Goal: Task Accomplishment & Management: Manage account settings

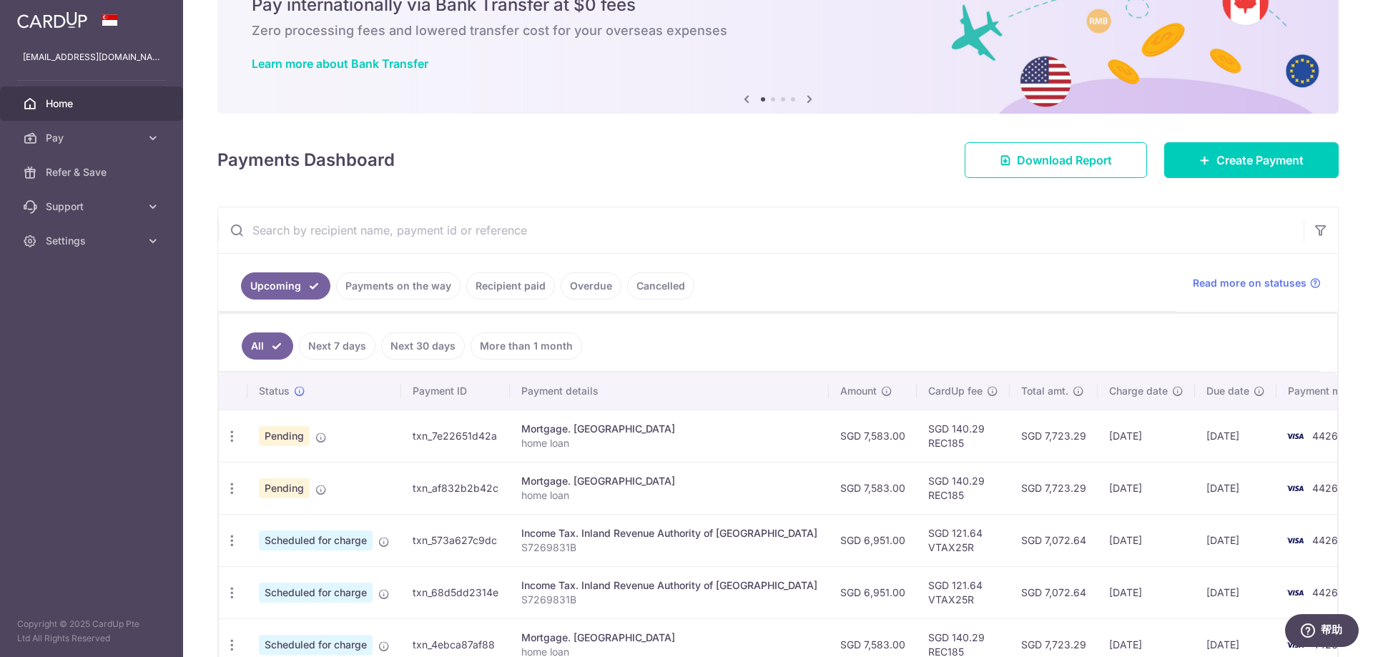
scroll to position [72, 0]
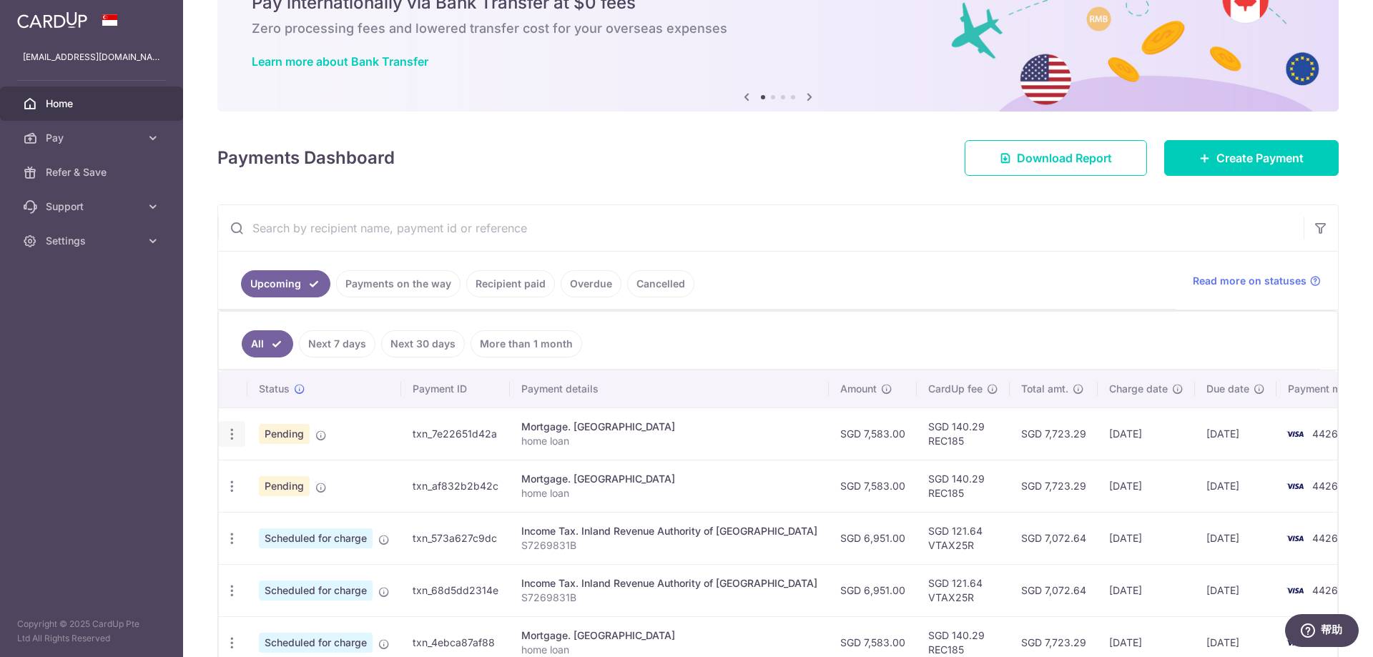
click at [235, 436] on icon "button" at bounding box center [232, 434] width 15 height 15
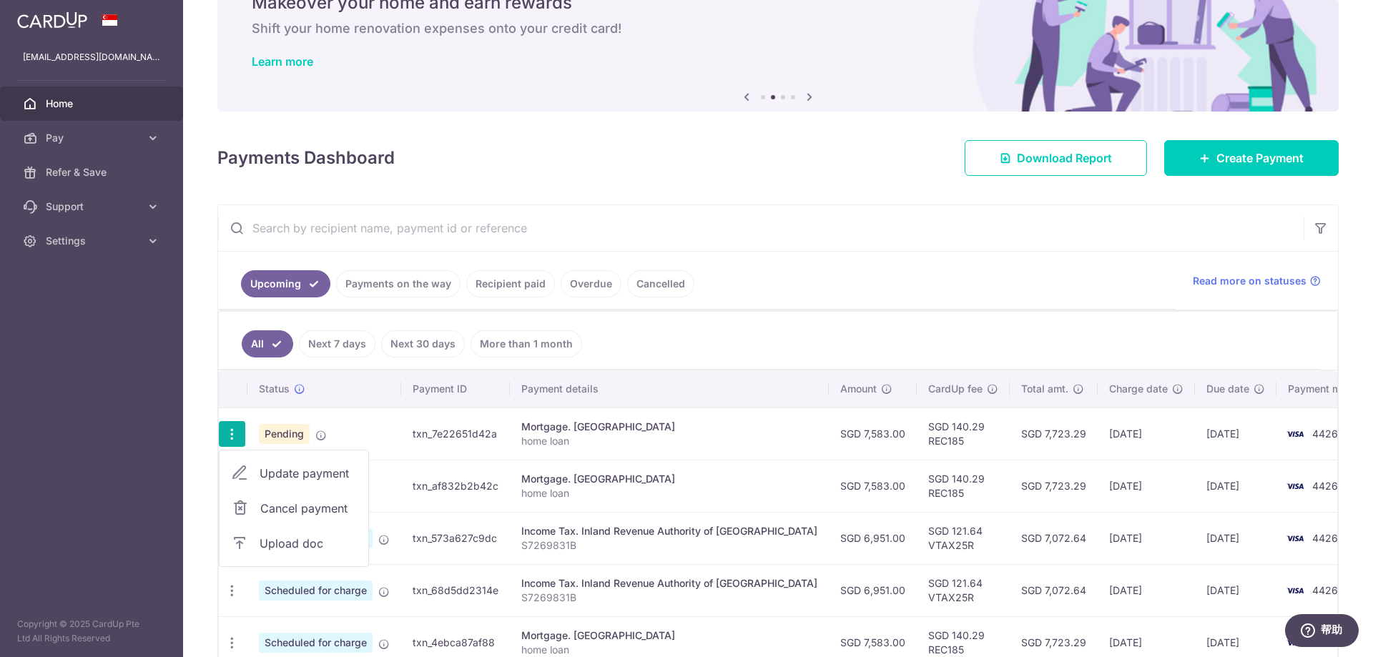
click at [312, 479] on span "Update payment" at bounding box center [308, 473] width 97 height 17
radio input "true"
type input "7,583.00"
type input "[DATE]"
type input "home loan"
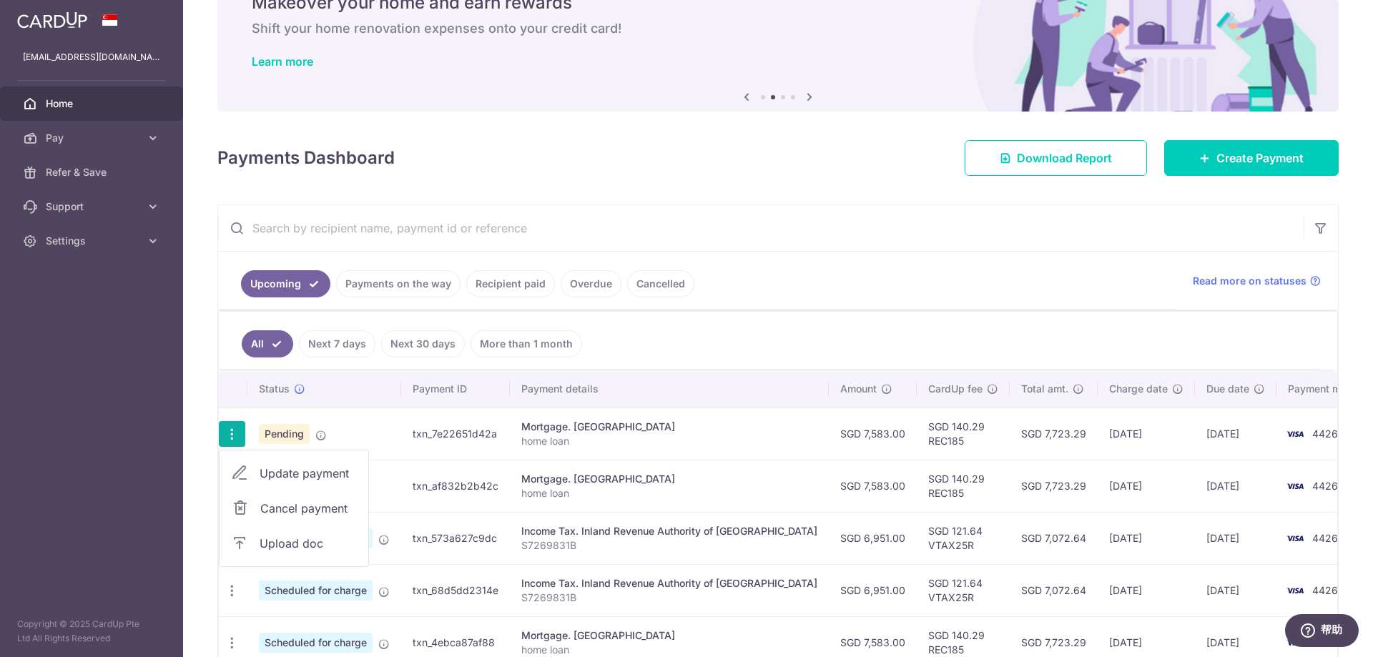
type input "REC185"
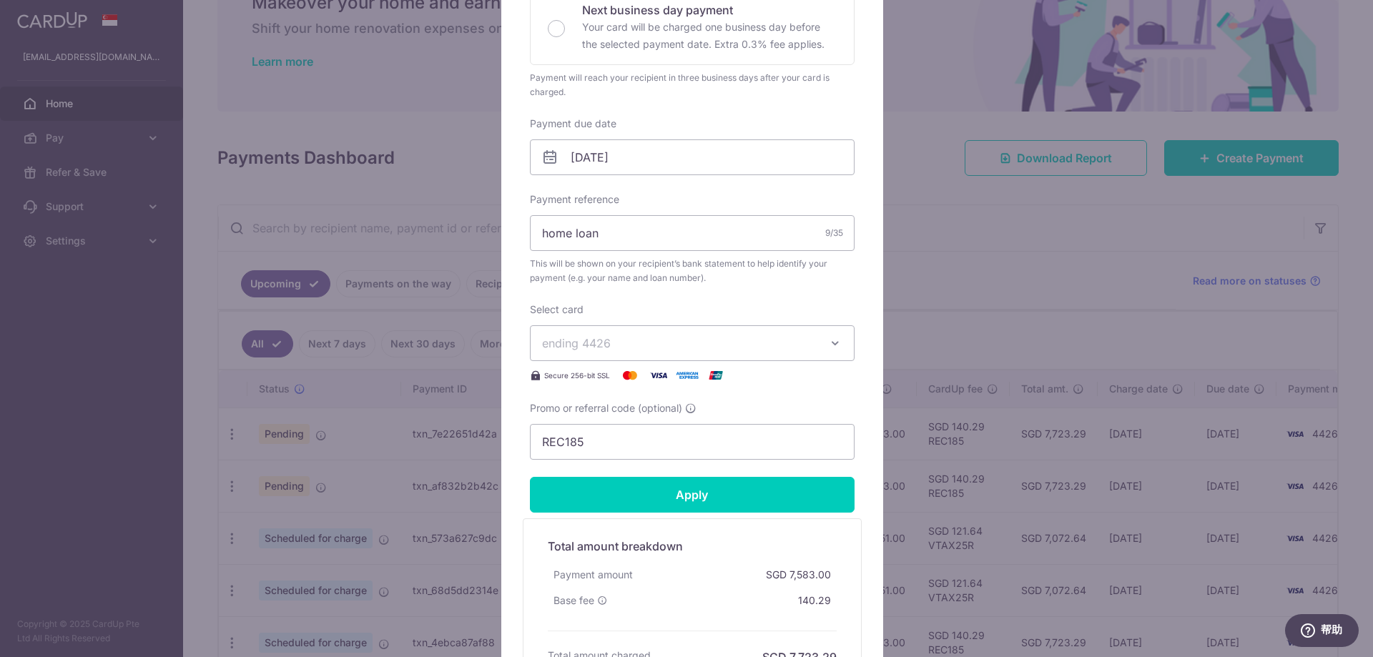
scroll to position [358, 0]
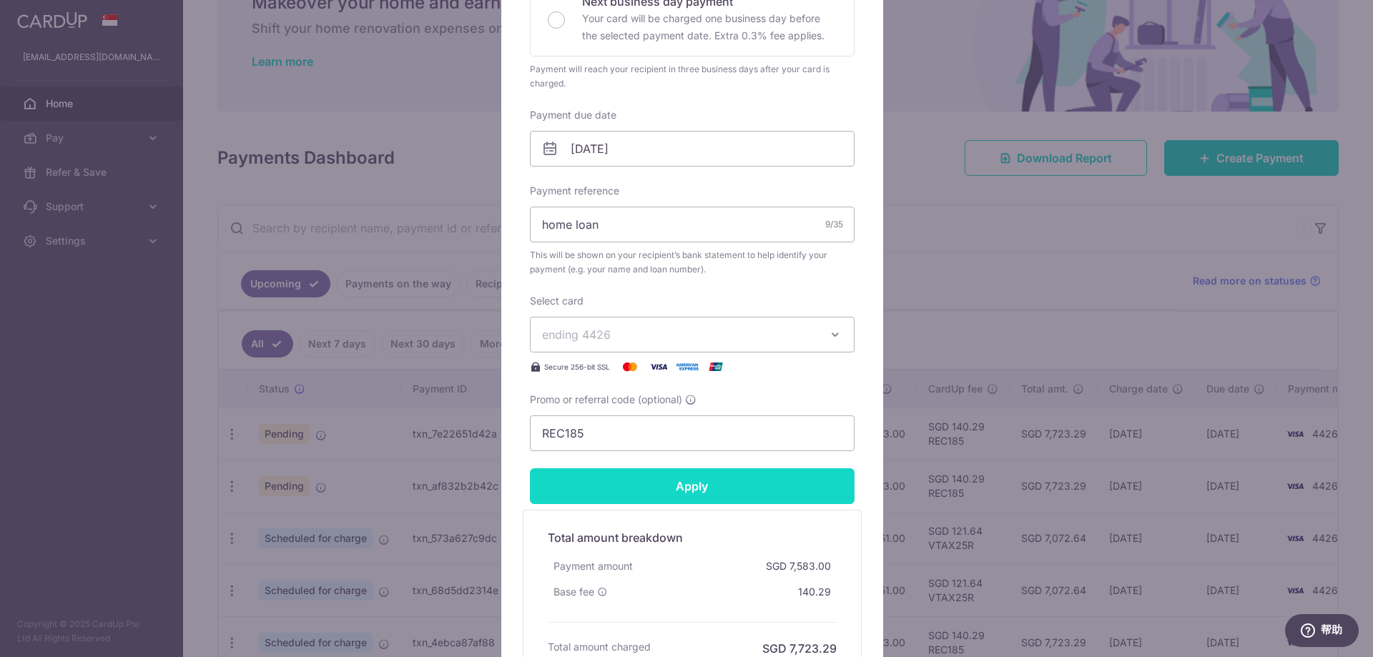
click at [657, 490] on input "Apply" at bounding box center [692, 487] width 325 height 36
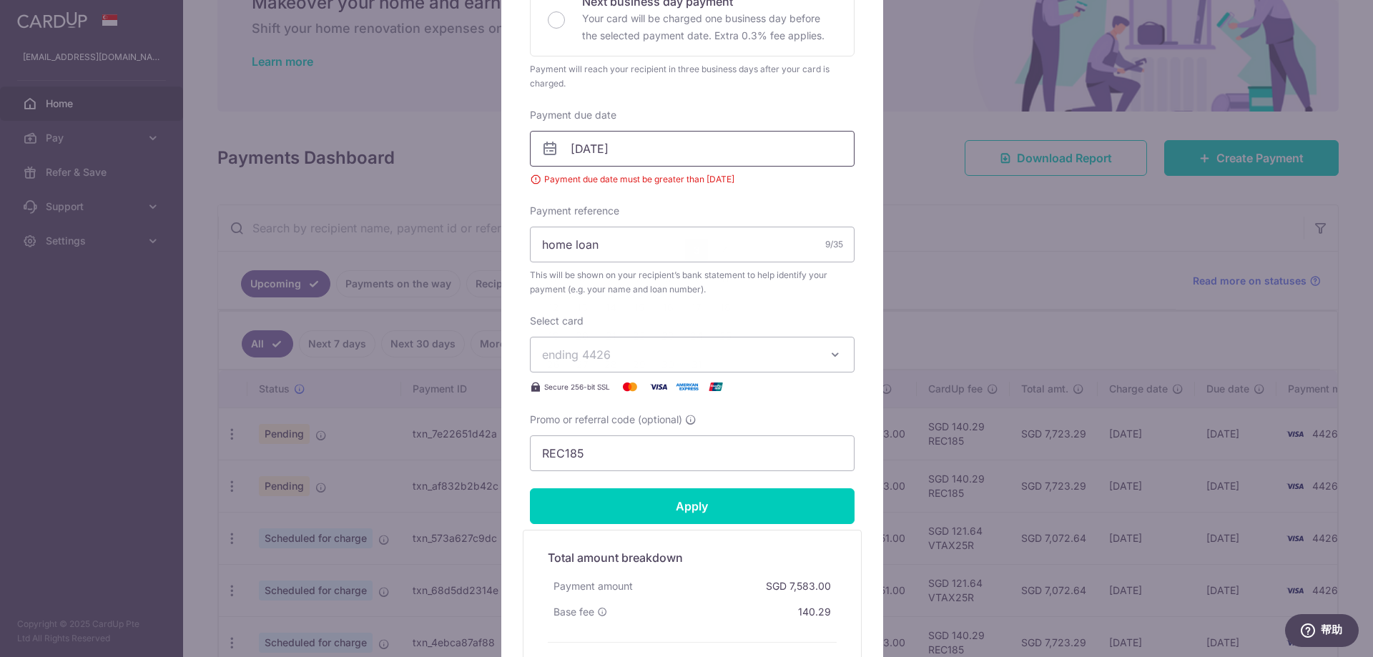
click at [706, 158] on input "[DATE]" at bounding box center [692, 149] width 325 height 36
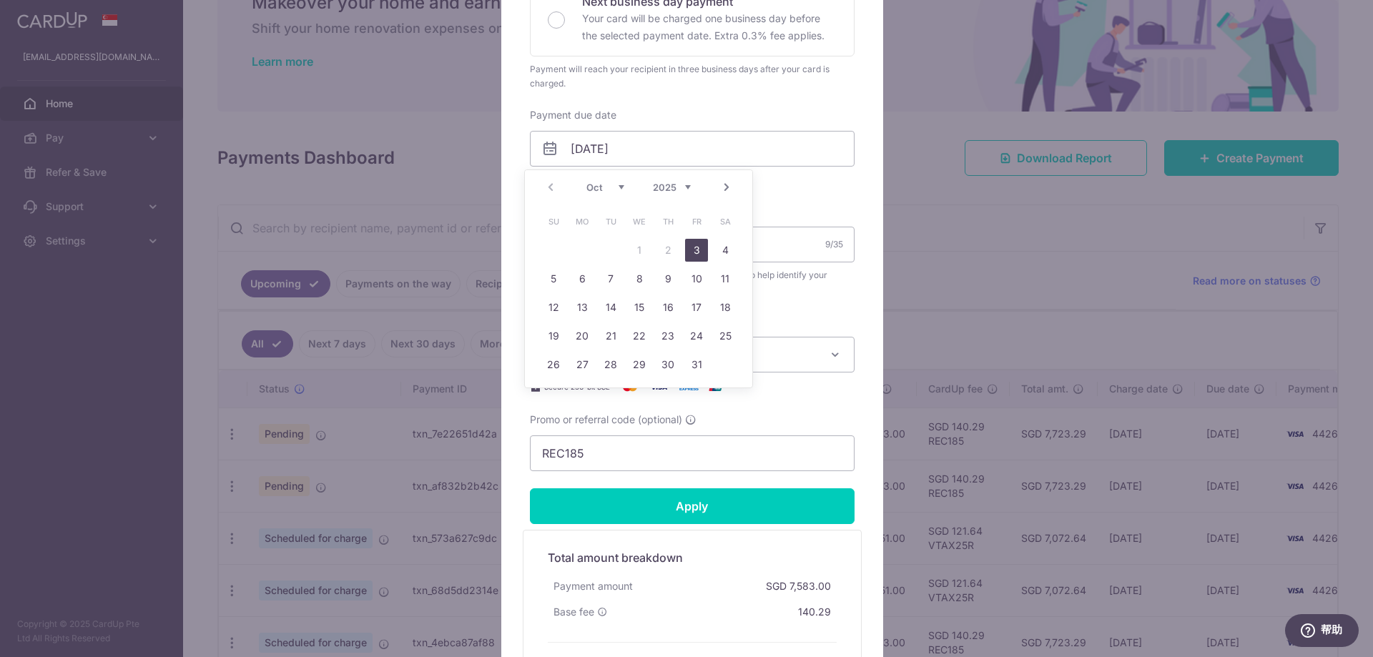
click at [695, 250] on link "3" at bounding box center [696, 250] width 23 height 23
type input "[DATE]"
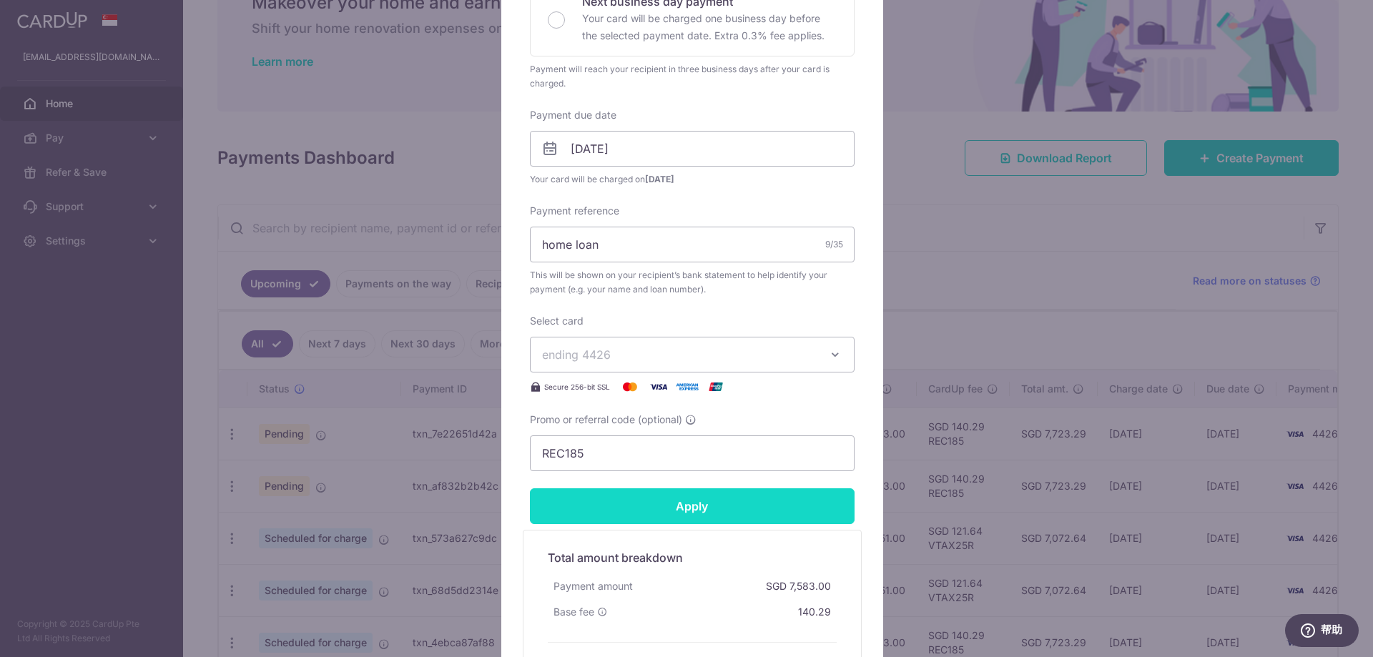
click at [650, 507] on input "Apply" at bounding box center [692, 507] width 325 height 36
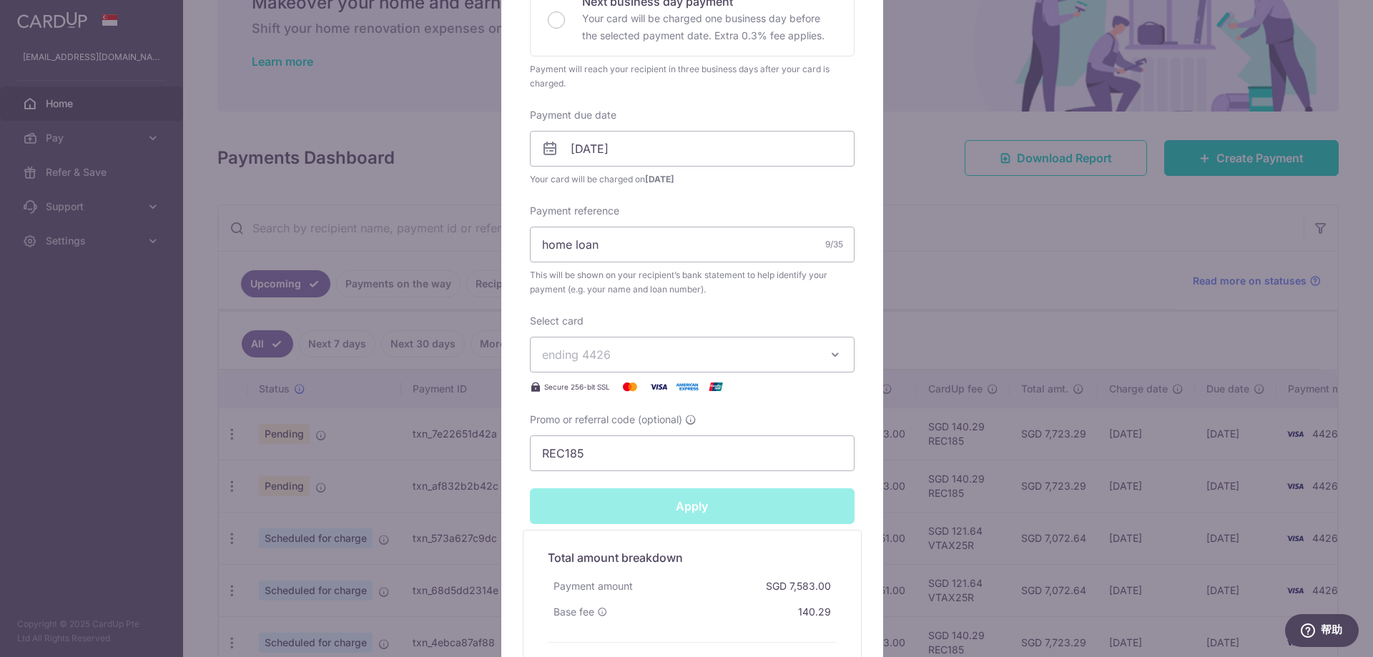
type input "Successfully Applied"
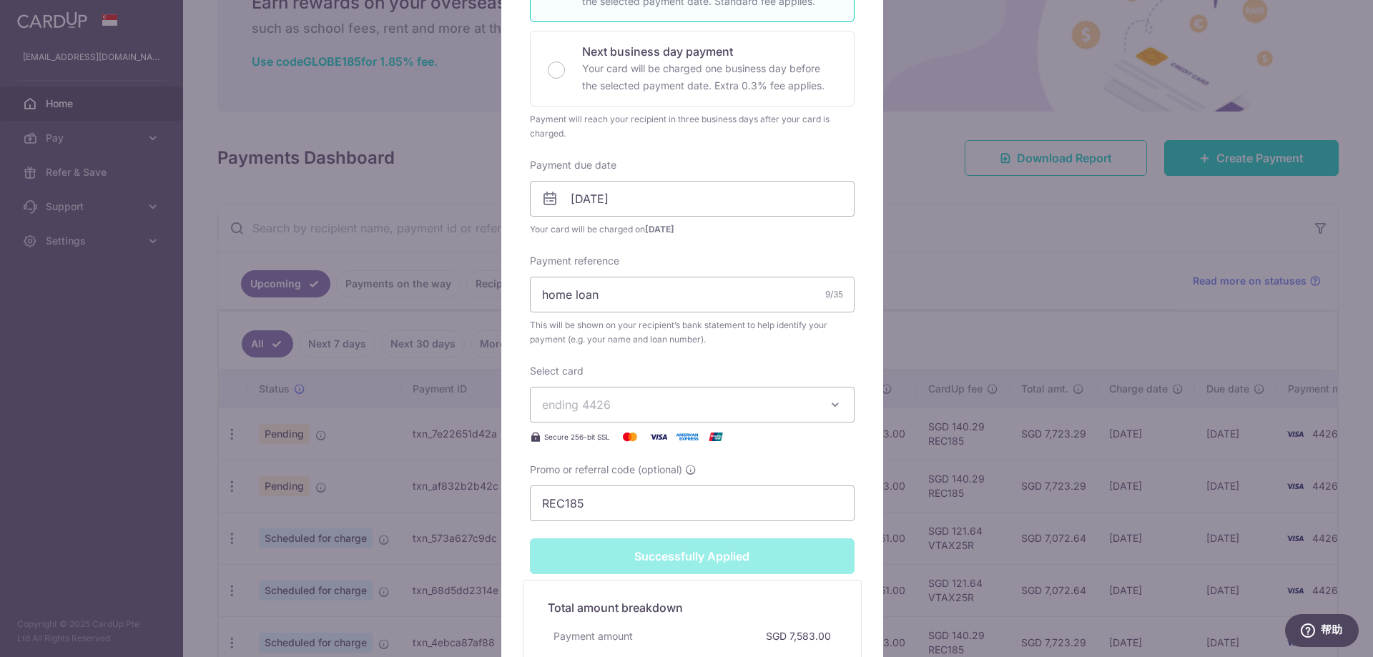
scroll to position [408, 0]
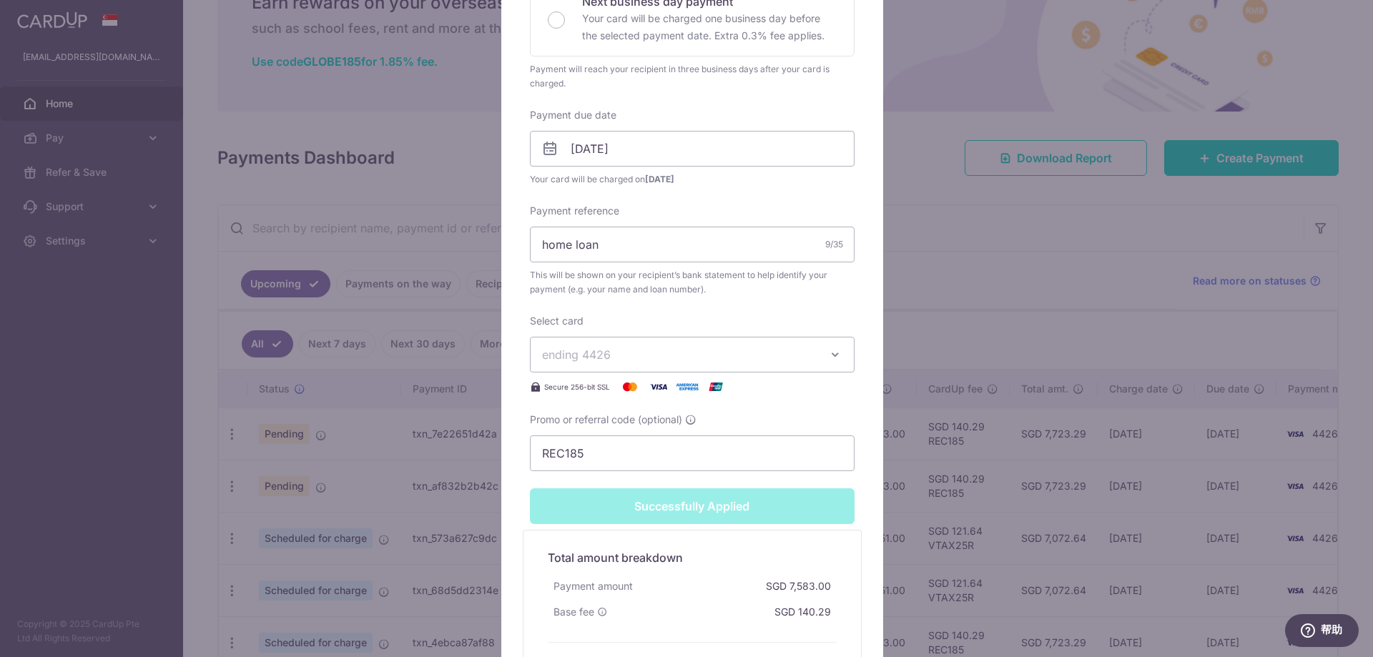
click at [311, 493] on div "Edit payment By clicking apply, you will make changes to all payments to Mayban…" at bounding box center [686, 328] width 1373 height 657
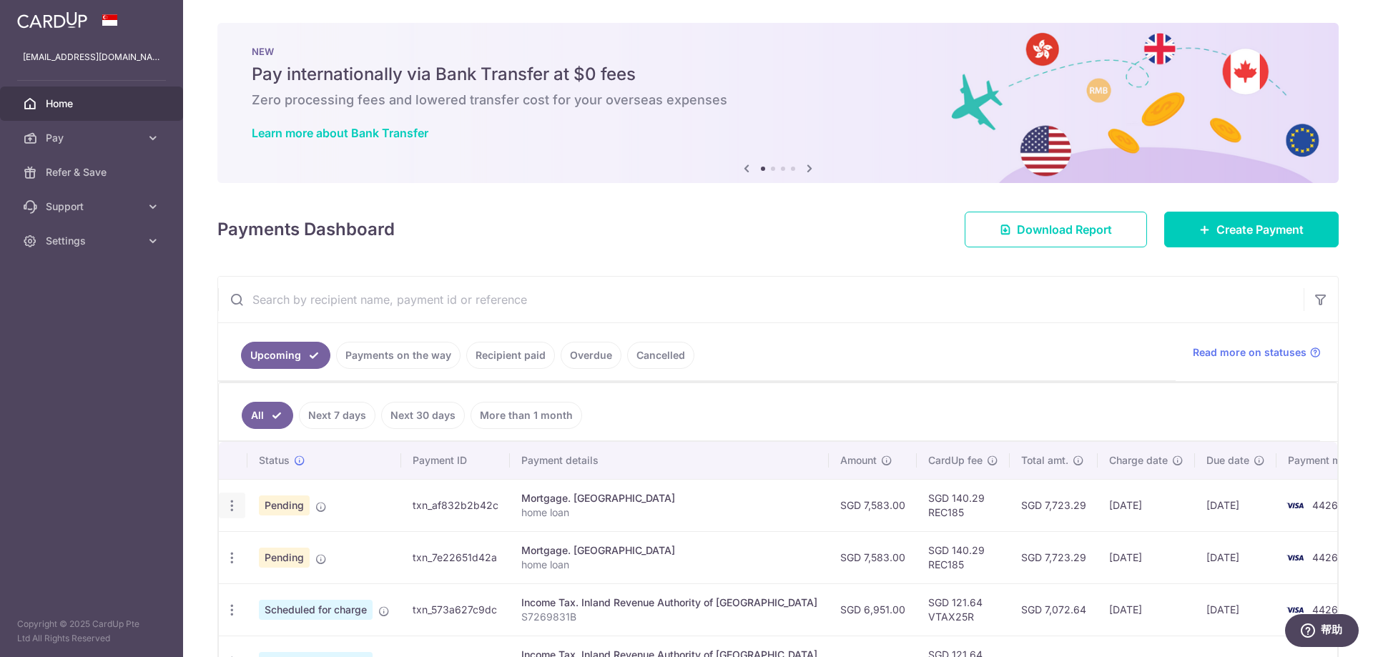
click at [238, 505] on icon "button" at bounding box center [232, 506] width 15 height 15
click at [311, 551] on span "Update payment" at bounding box center [308, 544] width 97 height 17
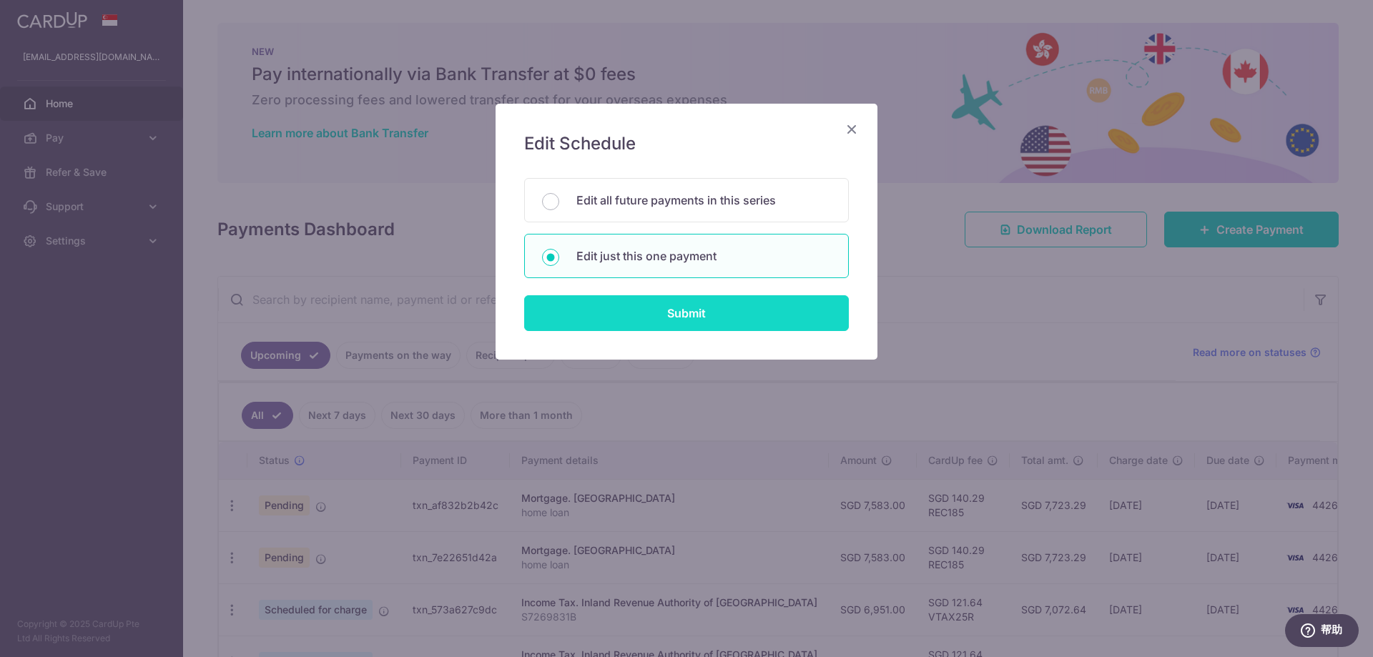
click at [653, 318] on input "Submit" at bounding box center [686, 313] width 325 height 36
radio input "true"
type input "7,583.00"
type input "[DATE]"
type input "home loan"
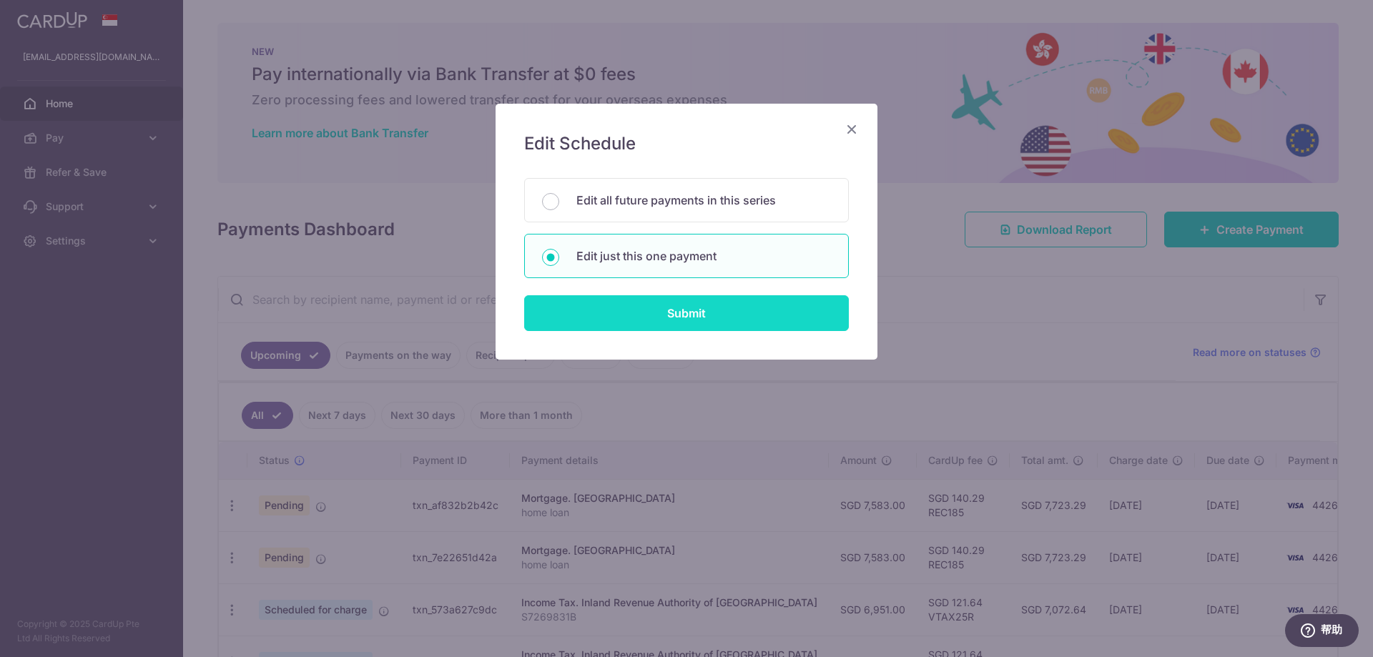
type input "REC185"
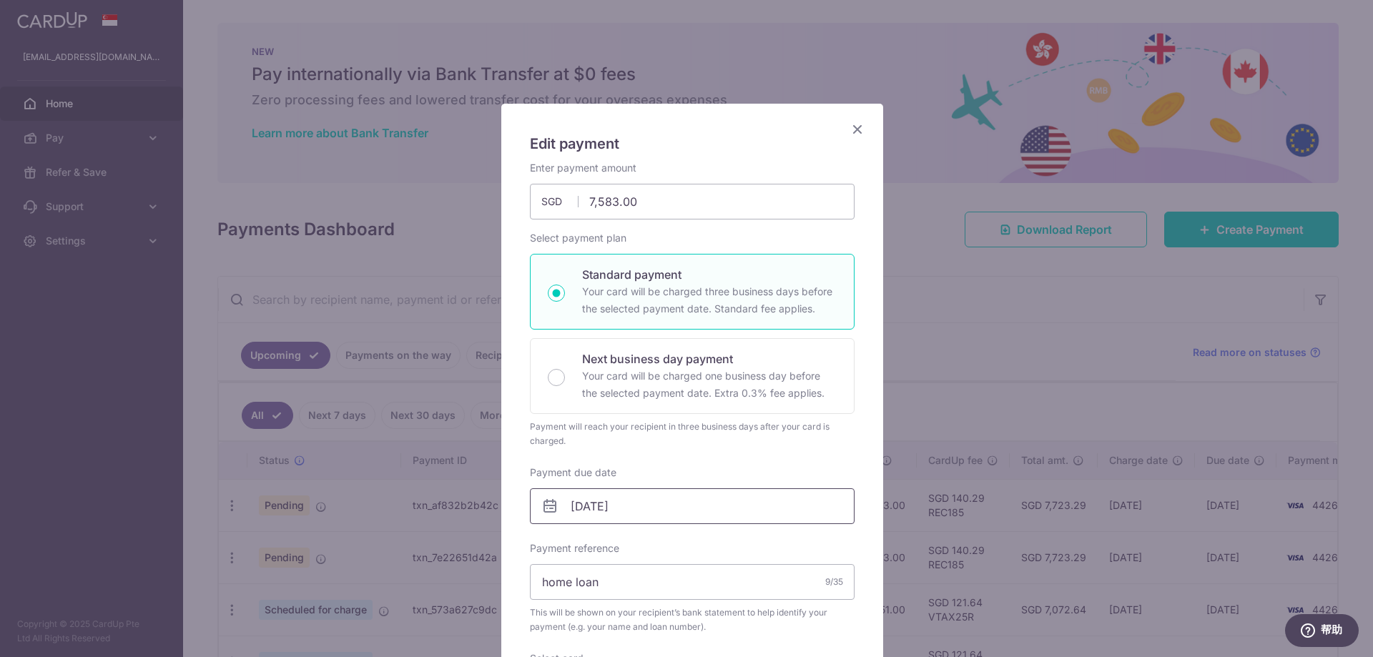
click at [584, 503] on input "[DATE]" at bounding box center [692, 507] width 325 height 36
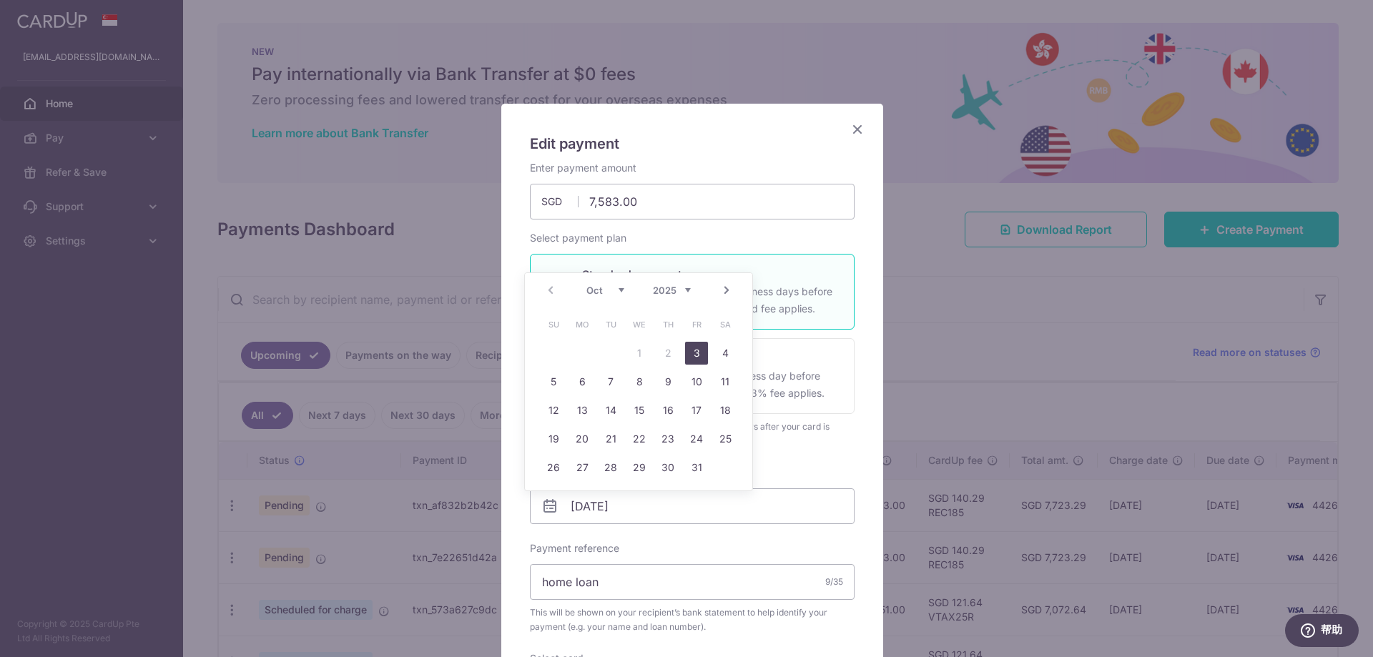
click at [692, 361] on link "3" at bounding box center [696, 353] width 23 height 23
type input "[DATE]"
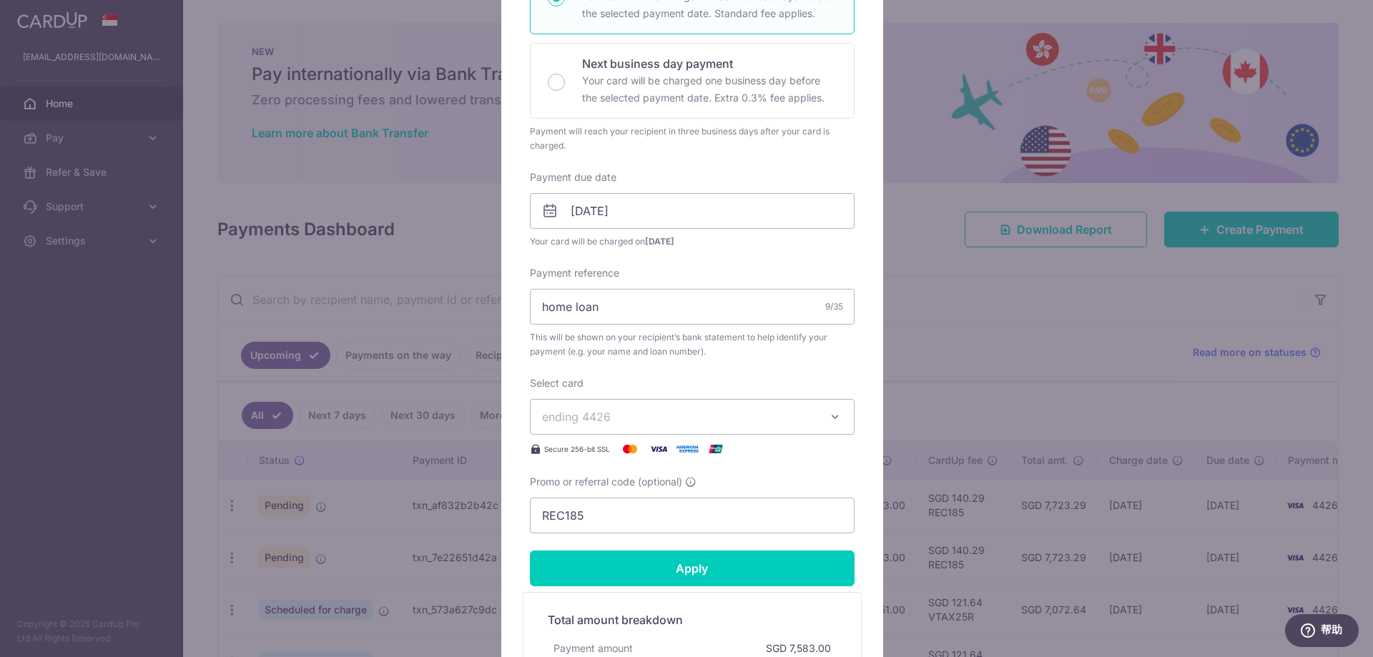
scroll to position [358, 0]
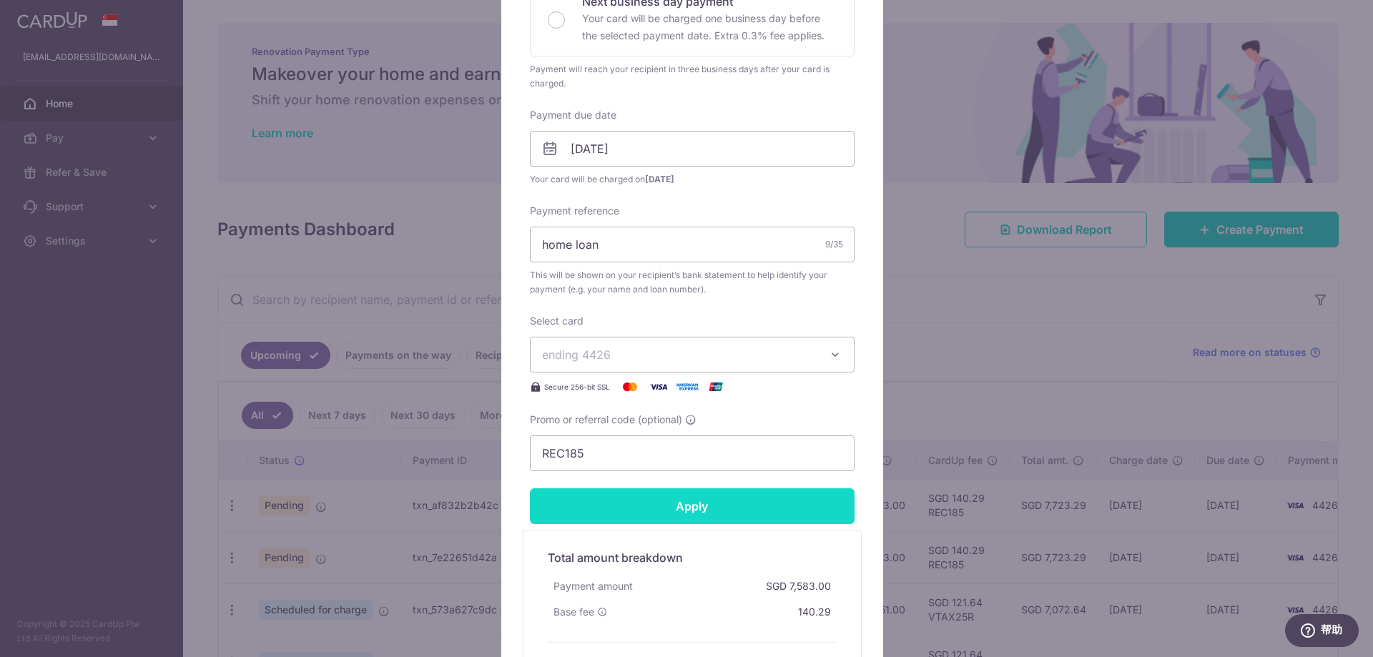
click at [755, 509] on input "Apply" at bounding box center [692, 507] width 325 height 36
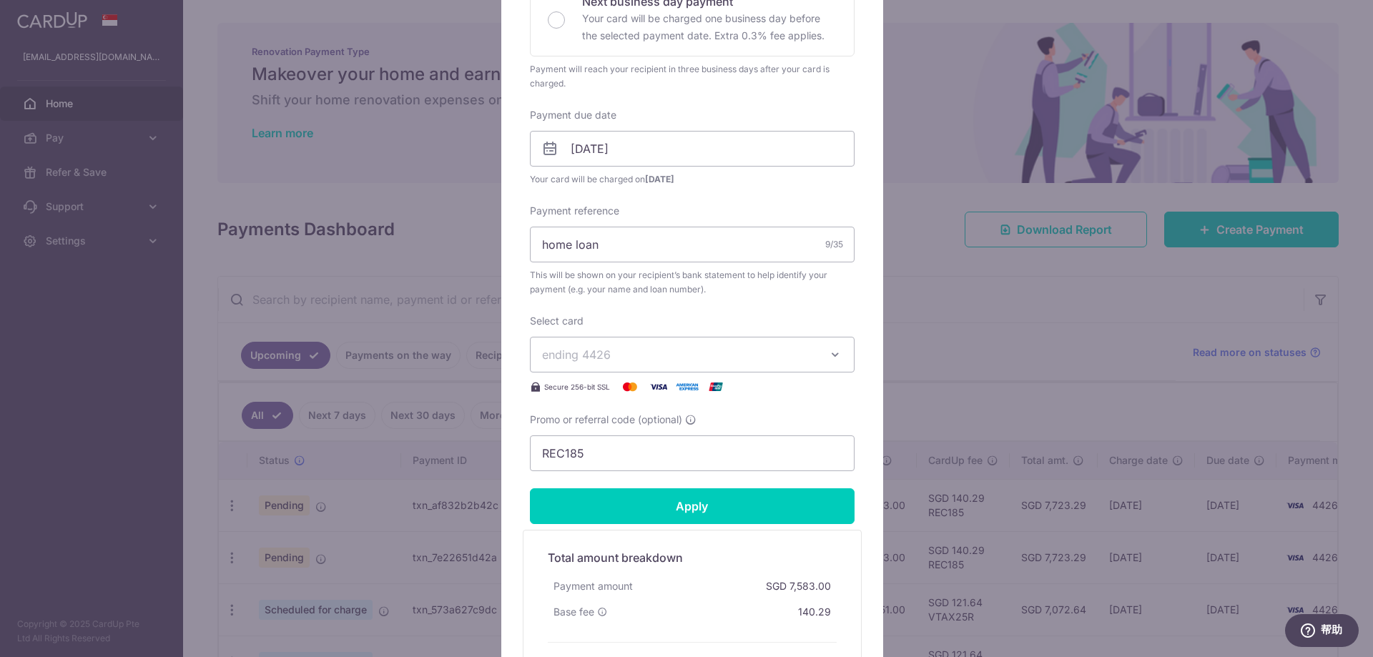
type input "Successfully Applied"
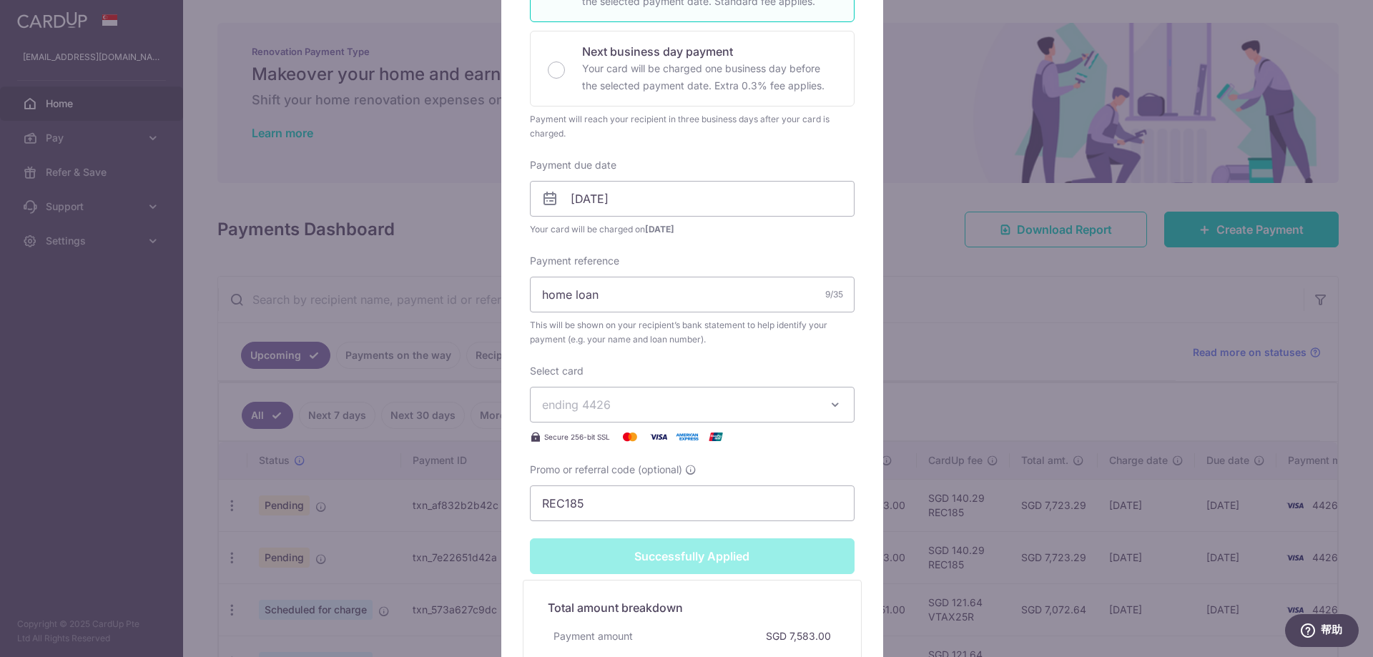
scroll to position [408, 0]
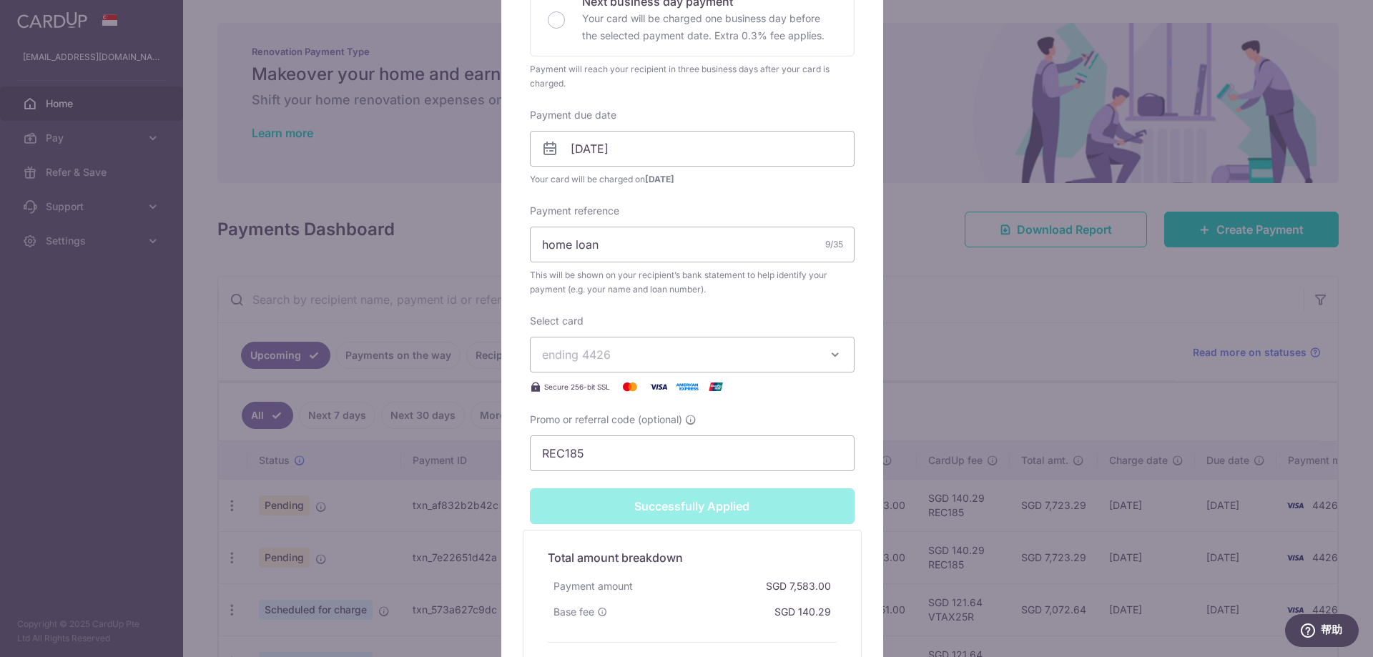
click at [908, 377] on div "Edit payment By clicking apply, you will make changes to all payments to Mayban…" at bounding box center [686, 328] width 1373 height 657
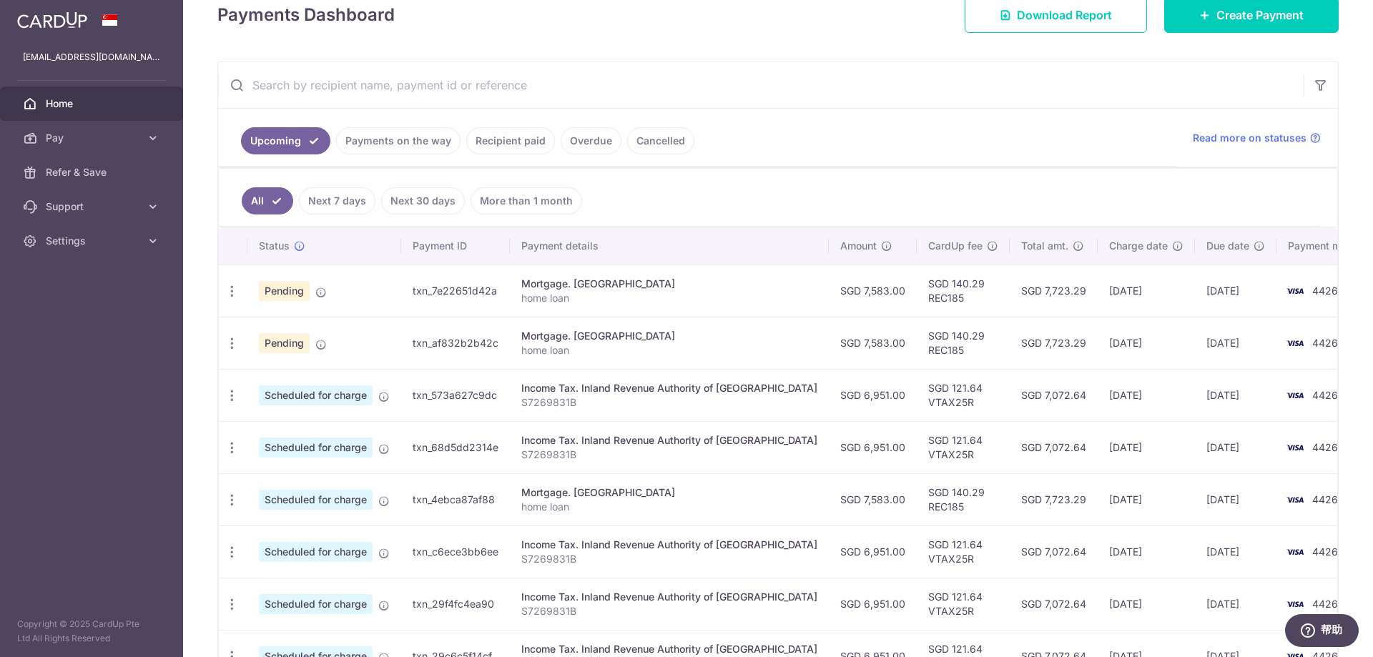
scroll to position [286, 0]
